Goal: Task Accomplishment & Management: Manage account settings

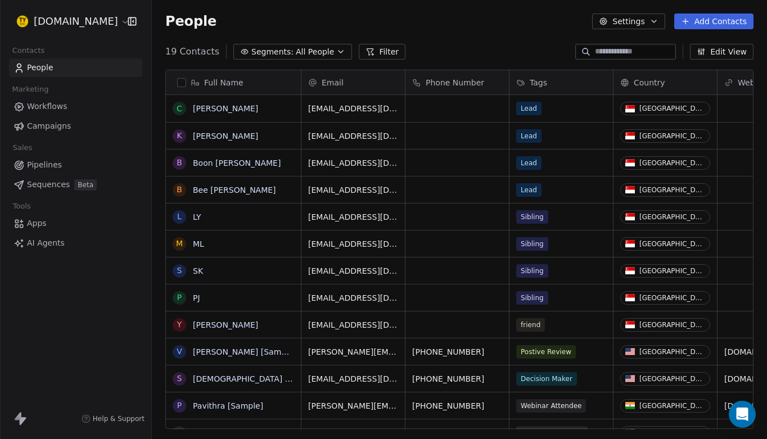
scroll to position [387, 615]
click at [203, 323] on link "[PERSON_NAME]" at bounding box center [225, 324] width 65 height 9
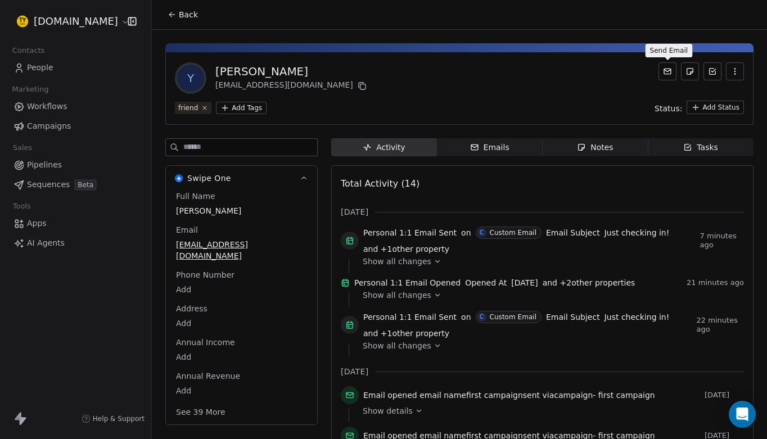
click at [669, 73] on icon at bounding box center [667, 71] width 9 height 9
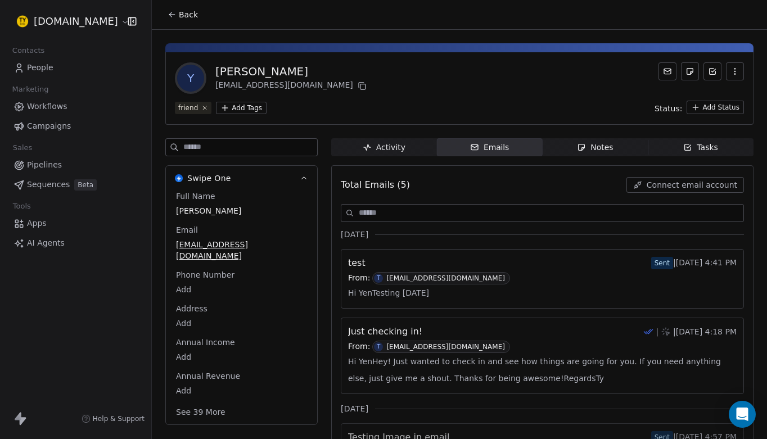
click at [669, 73] on icon at bounding box center [667, 71] width 9 height 9
click at [667, 71] on icon at bounding box center [667, 71] width 7 height 2
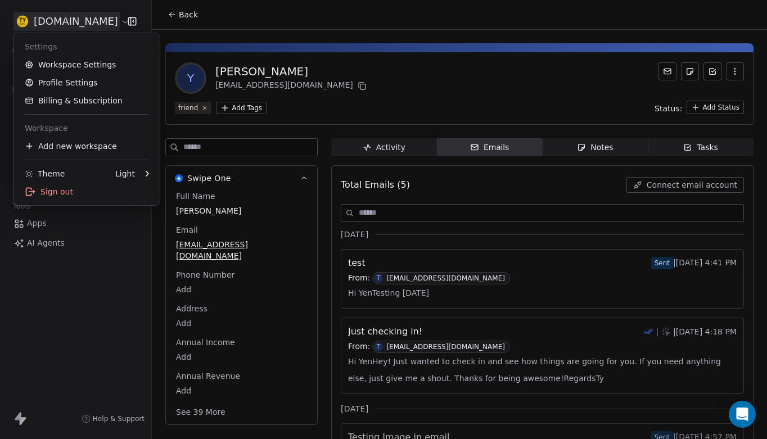
click at [61, 25] on html "[DOMAIN_NAME] Contacts People Marketing Workflows Campaigns Sales Pipelines Seq…" at bounding box center [383, 219] width 767 height 439
click at [65, 61] on link "Workspace Settings" at bounding box center [86, 65] width 137 height 18
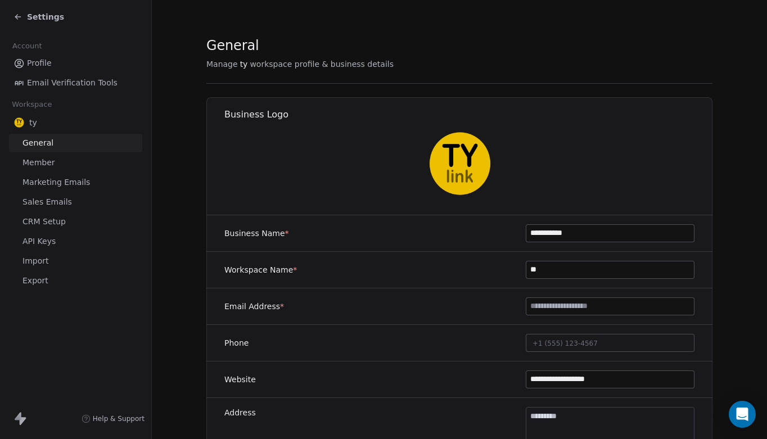
click at [44, 205] on span "Sales Emails" at bounding box center [46, 202] width 49 height 12
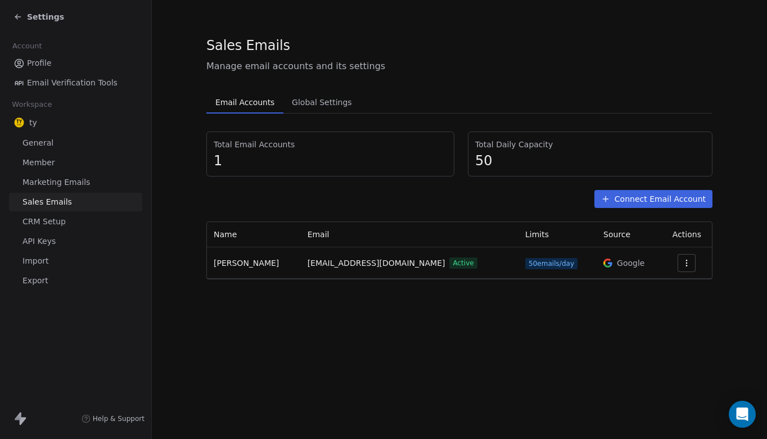
click at [280, 293] on section "Sales Emails Manage email accounts and its settings Email Accounts Email Accoun…" at bounding box center [459, 157] width 615 height 315
click at [314, 317] on div "Sales Emails Manage email accounts and its settings Email Accounts Email Accoun…" at bounding box center [459, 219] width 615 height 439
click at [41, 122] on div "ty" at bounding box center [75, 122] width 133 height 20
click at [30, 123] on span "ty" at bounding box center [33, 122] width 8 height 11
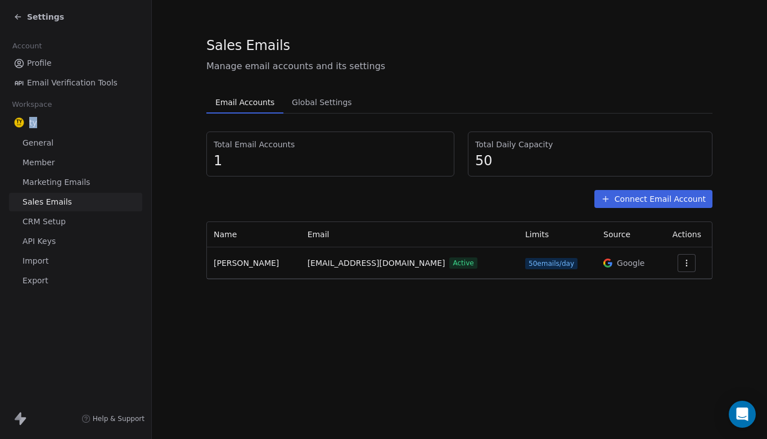
click at [42, 16] on span "Settings" at bounding box center [45, 16] width 37 height 11
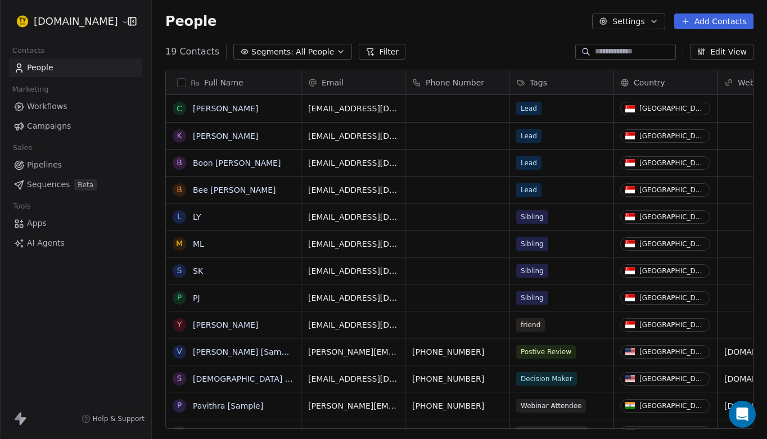
click at [89, 34] on div "[DOMAIN_NAME]" at bounding box center [75, 21] width 151 height 43
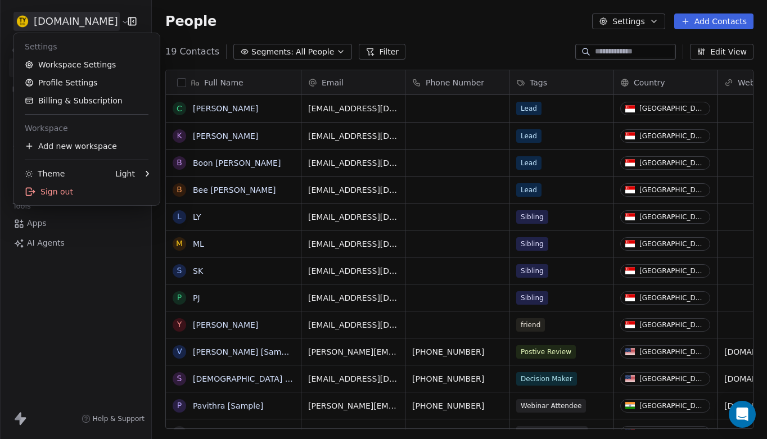
click at [90, 23] on html "tyyong.link Contacts People Marketing Workflows Campaigns Sales Pipelines Seque…" at bounding box center [383, 219] width 767 height 439
